Goal: Transaction & Acquisition: Purchase product/service

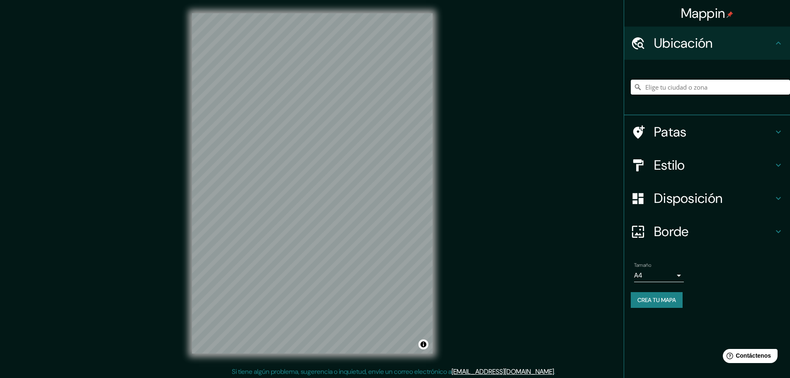
click at [675, 83] on input "Elige tu ciudad o zona" at bounding box center [710, 87] width 159 height 15
paste input "Bosque de Framboyanes 153, Bosque de las Lomas, Miguel Hidalgo, 11700, CDMX."
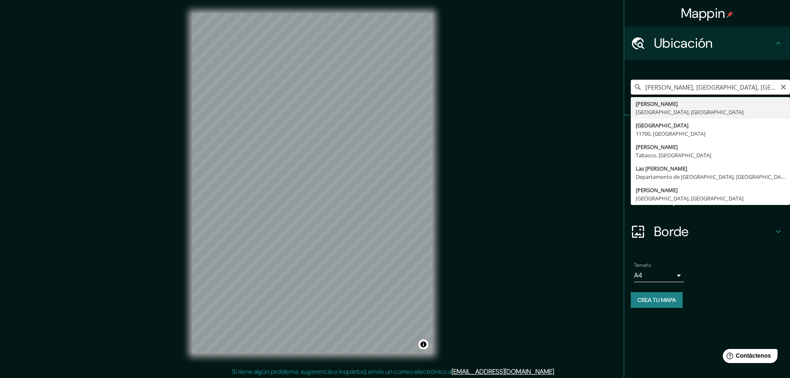
click at [645, 91] on input "Miguel Hidalgo, Ciudad de México, México" at bounding box center [710, 87] width 159 height 15
click at [673, 87] on input "Miguel Hidalgo, Ciudad de México, México" at bounding box center [710, 87] width 159 height 15
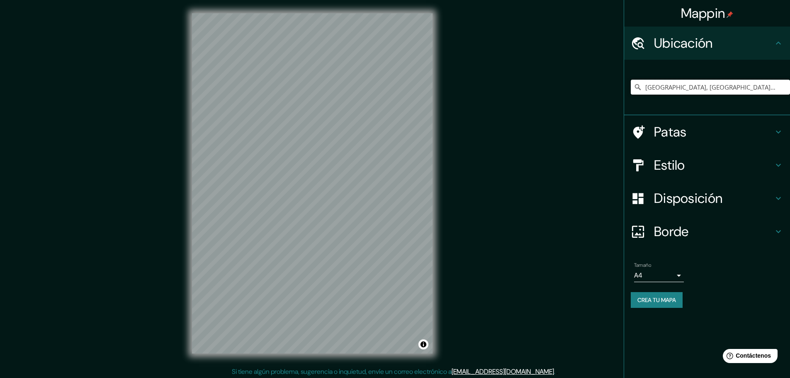
type input "Calle Bosque De Framboyanes, 11700 Ciudad de México, México"
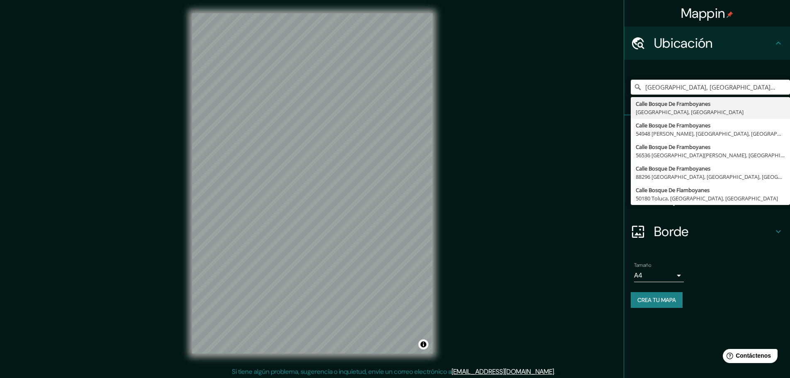
click at [724, 258] on li "Tamaño A4 single Crea tu mapa" at bounding box center [707, 286] width 166 height 62
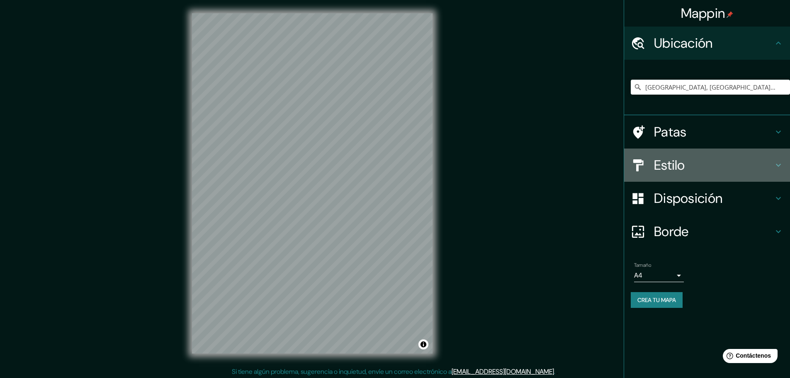
click at [774, 162] on icon at bounding box center [778, 165] width 10 height 10
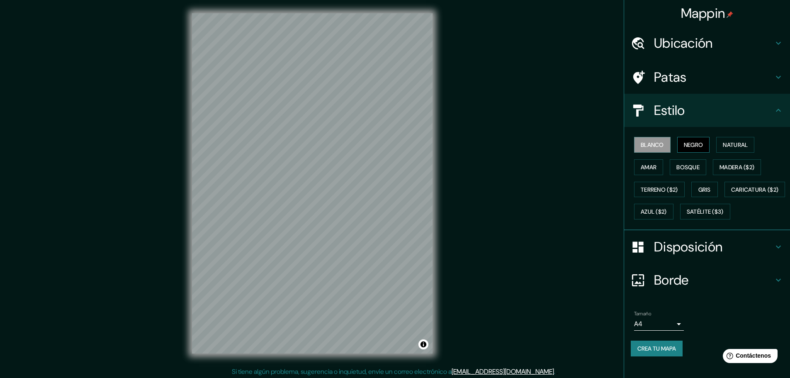
click at [687, 140] on font "Negro" at bounding box center [693, 144] width 19 height 11
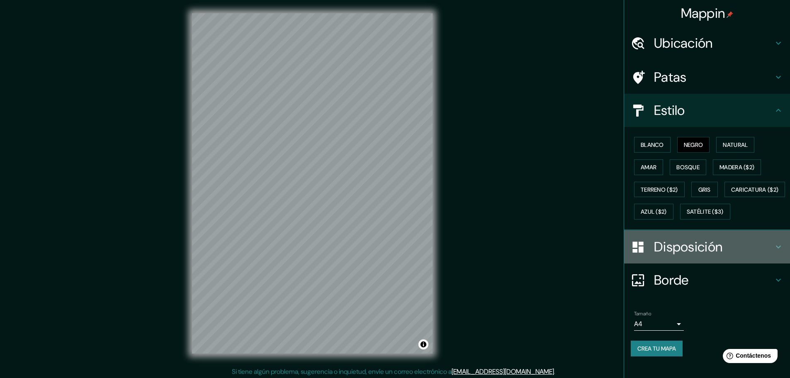
click at [763, 255] on h4 "Disposición" at bounding box center [713, 246] width 119 height 17
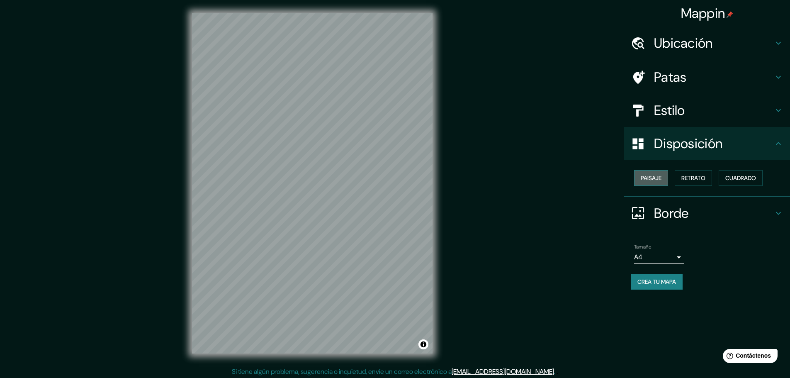
click at [661, 181] on font "Paisaje" at bounding box center [651, 177] width 21 height 7
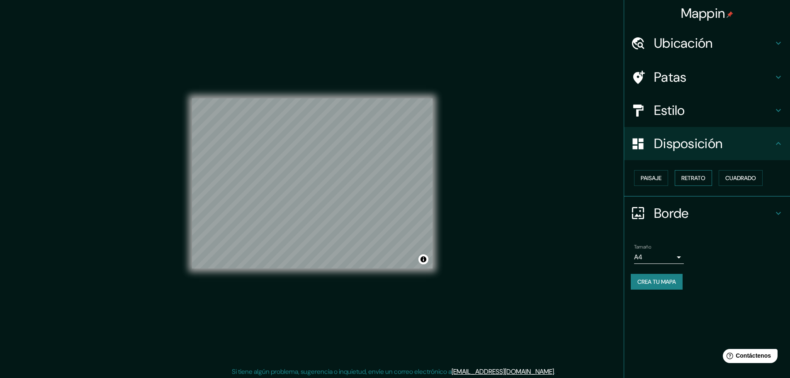
click at [689, 177] on font "Retrato" at bounding box center [693, 177] width 24 height 7
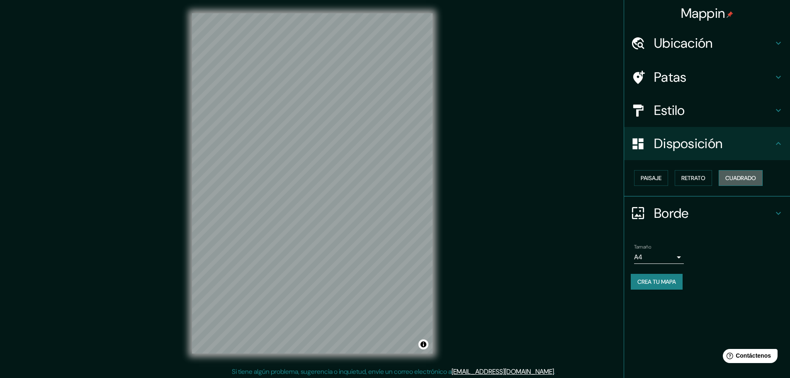
click at [743, 181] on font "Cuadrado" at bounding box center [740, 177] width 31 height 7
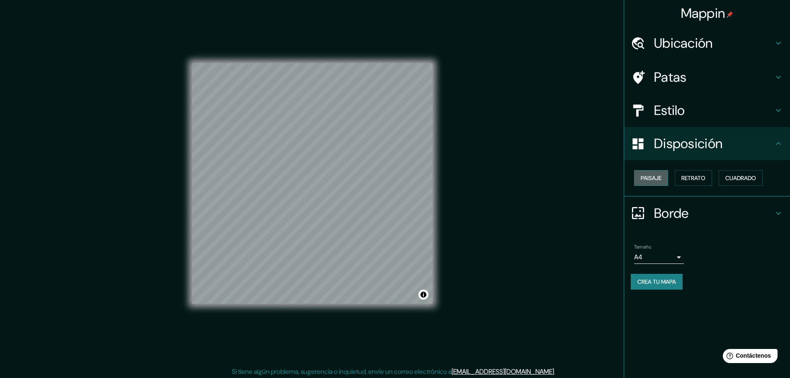
click at [640, 175] on button "Paisaje" at bounding box center [651, 178] width 34 height 16
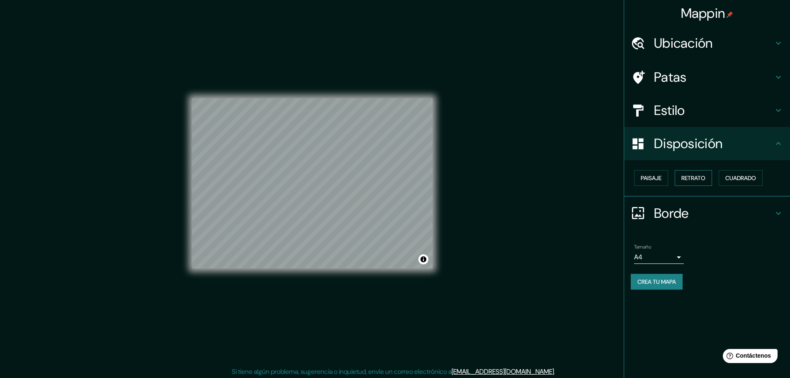
click at [701, 178] on font "Retrato" at bounding box center [693, 177] width 24 height 7
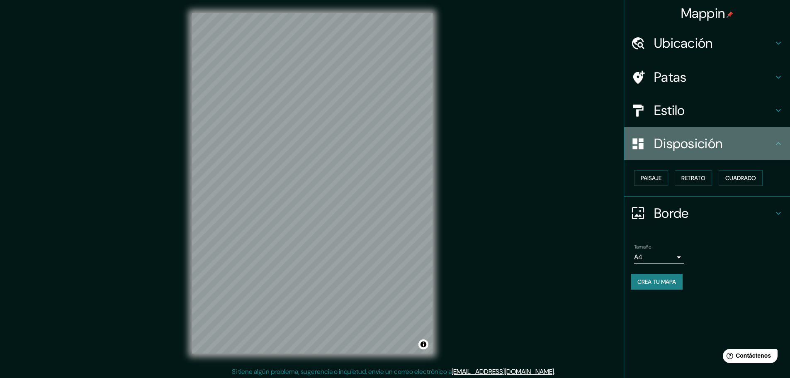
click at [776, 146] on icon at bounding box center [778, 143] width 10 height 10
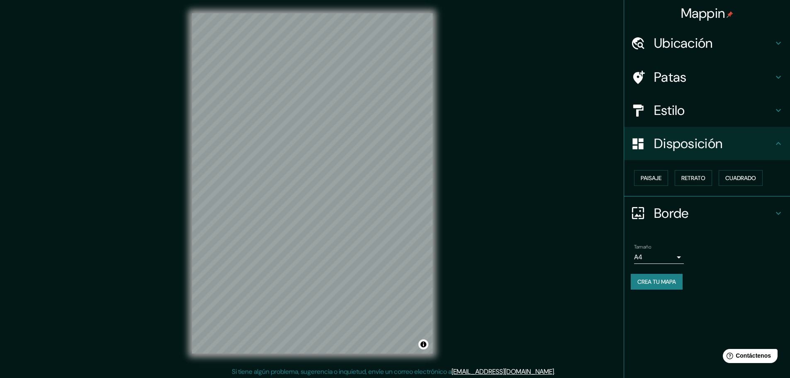
click at [775, 109] on icon at bounding box center [778, 110] width 10 height 10
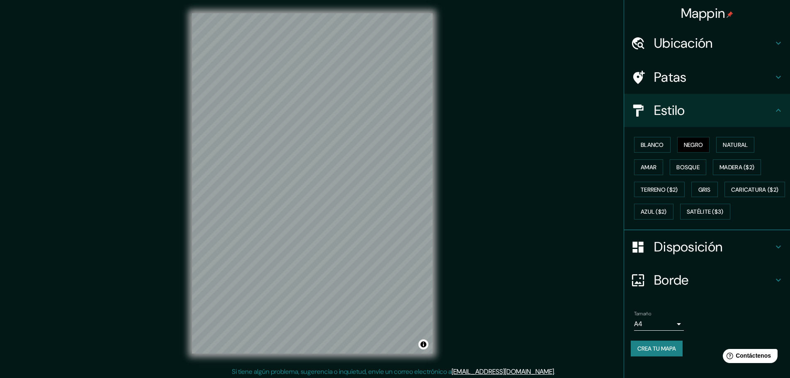
click at [768, 66] on div "Patas" at bounding box center [707, 77] width 166 height 33
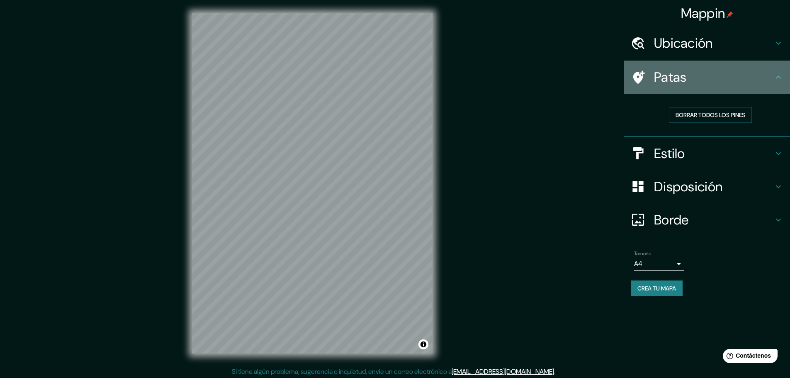
click at [779, 73] on icon at bounding box center [778, 77] width 10 height 10
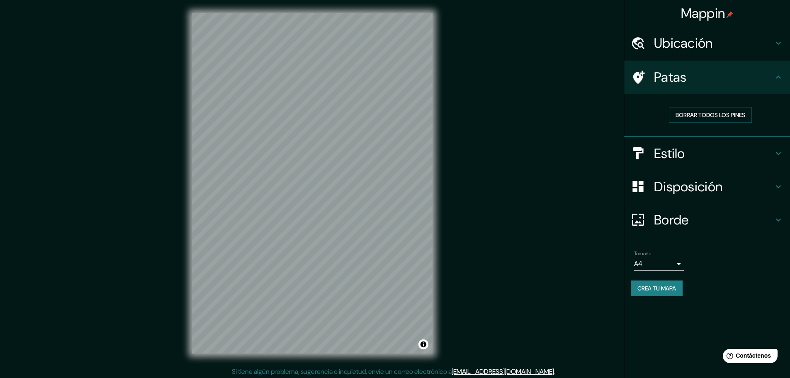
click at [719, 224] on h4 "Borde" at bounding box center [713, 219] width 119 height 17
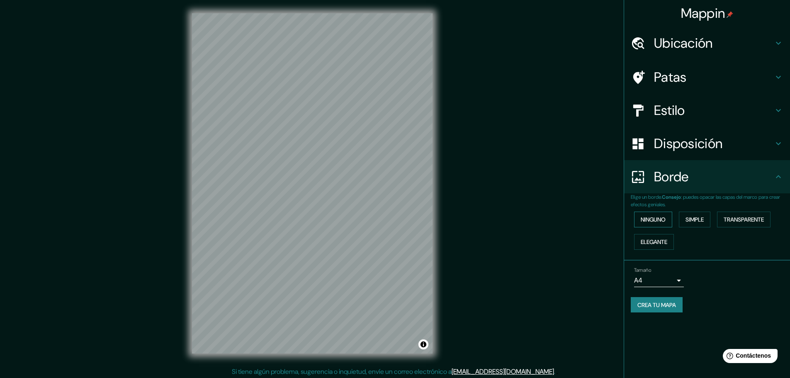
click at [660, 217] on font "Ninguno" at bounding box center [653, 219] width 25 height 7
click at [695, 217] on font "Simple" at bounding box center [694, 219] width 18 height 7
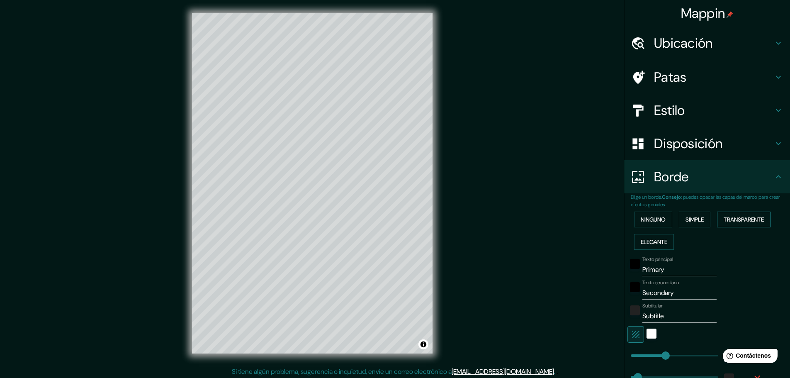
click at [733, 221] on font "Transparente" at bounding box center [744, 219] width 40 height 7
click at [660, 241] on font "Elegante" at bounding box center [654, 241] width 27 height 7
click at [651, 219] on font "Ninguno" at bounding box center [653, 219] width 25 height 7
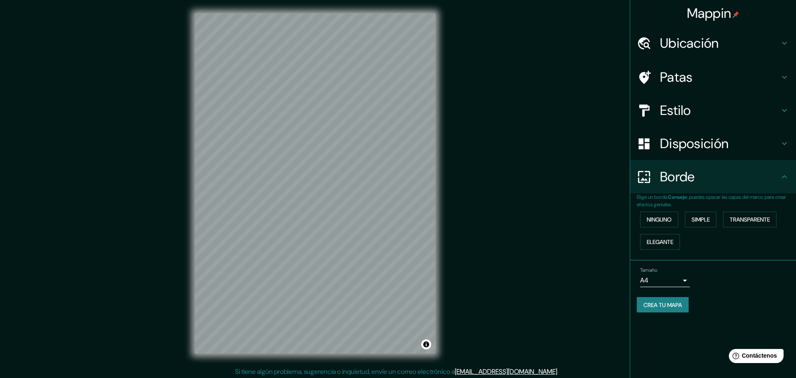
click at [673, 281] on body "Mappin Ubicación Calle Bosque De Framboyanes, 11700 Ciudad de México, México Ca…" at bounding box center [398, 189] width 796 height 378
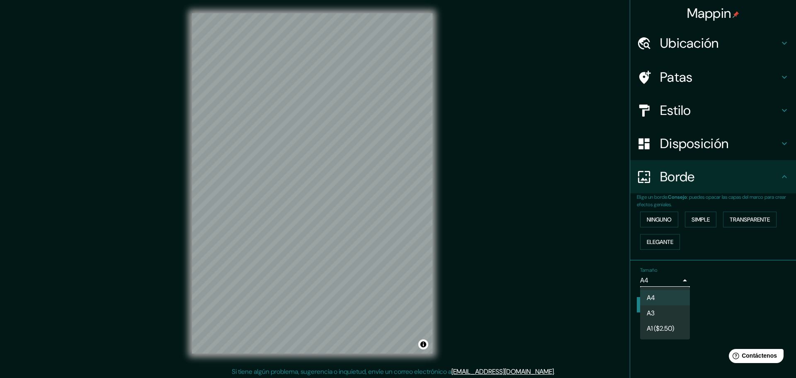
click at [666, 308] on li "A3" at bounding box center [665, 312] width 50 height 15
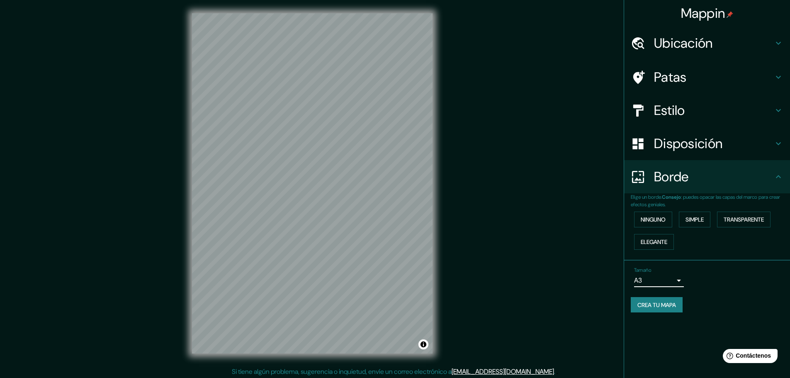
click at [678, 281] on body "Mappin Ubicación Calle Bosque De Framboyanes, 11700 Ciudad de México, México Ca…" at bounding box center [395, 189] width 790 height 378
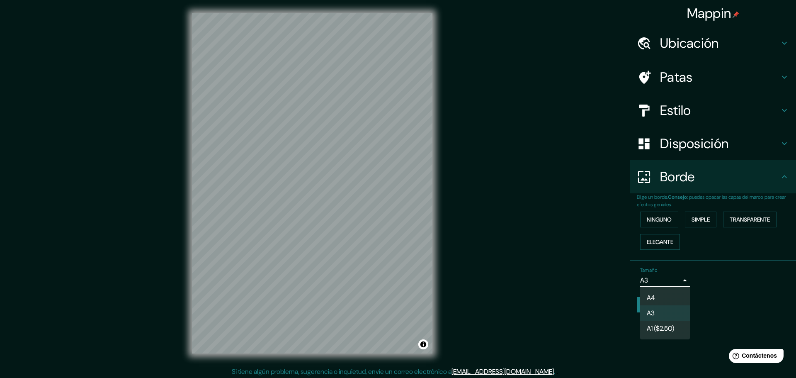
click at [662, 295] on li "A4" at bounding box center [665, 297] width 50 height 15
type input "single"
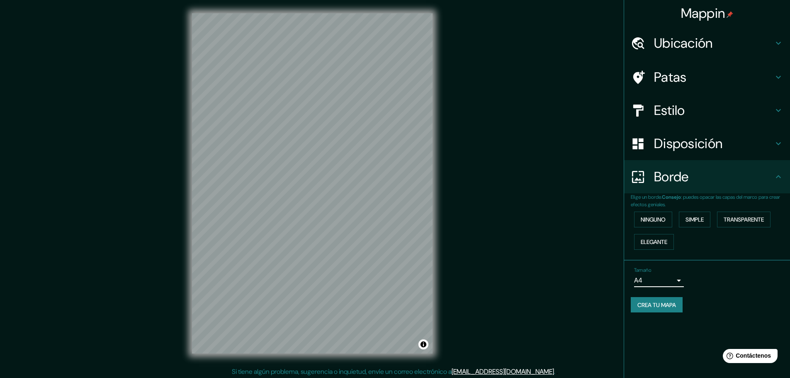
drag, startPoint x: 483, startPoint y: 275, endPoint x: 471, endPoint y: 275, distance: 12.0
click at [483, 275] on div "Mappin Ubicación Calle Bosque De Framboyanes, 11700 Ciudad de México, México Ca…" at bounding box center [395, 190] width 790 height 380
